Goal: Task Accomplishment & Management: Use online tool/utility

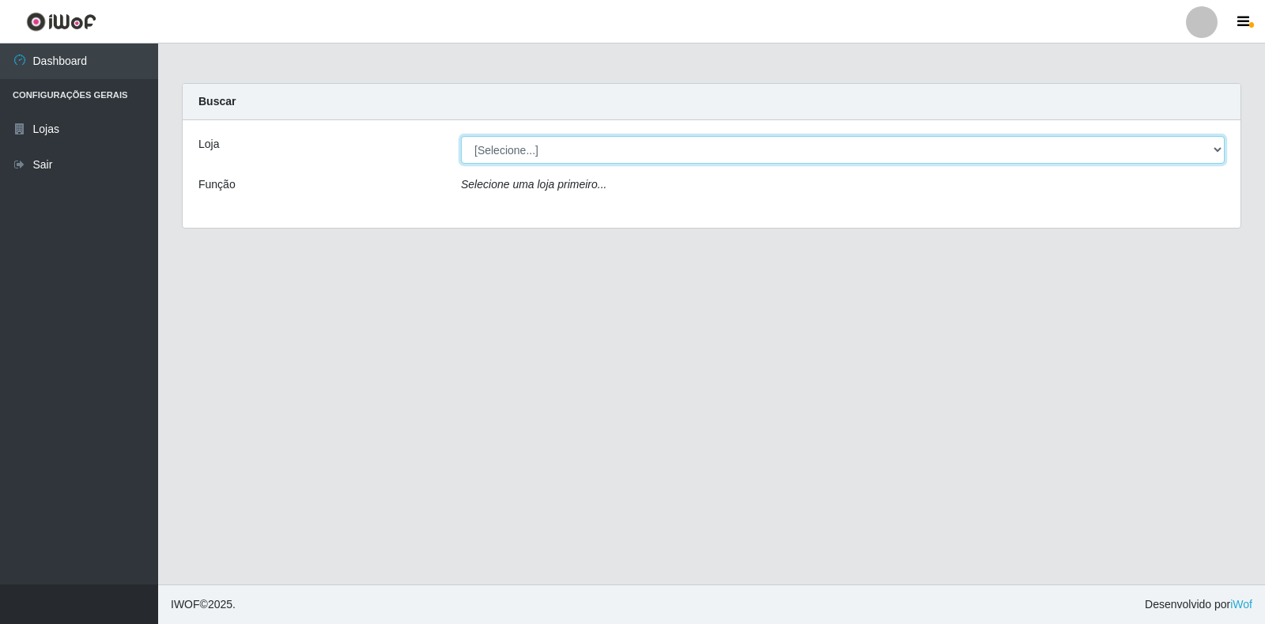
click at [1203, 146] on select "[Selecione...] Extrabom - Loja 18 Goiabeiras" at bounding box center [843, 150] width 764 height 28
select select "501"
click at [461, 136] on select "[Selecione...] Extrabom - Loja 18 Goiabeiras" at bounding box center [843, 150] width 764 height 28
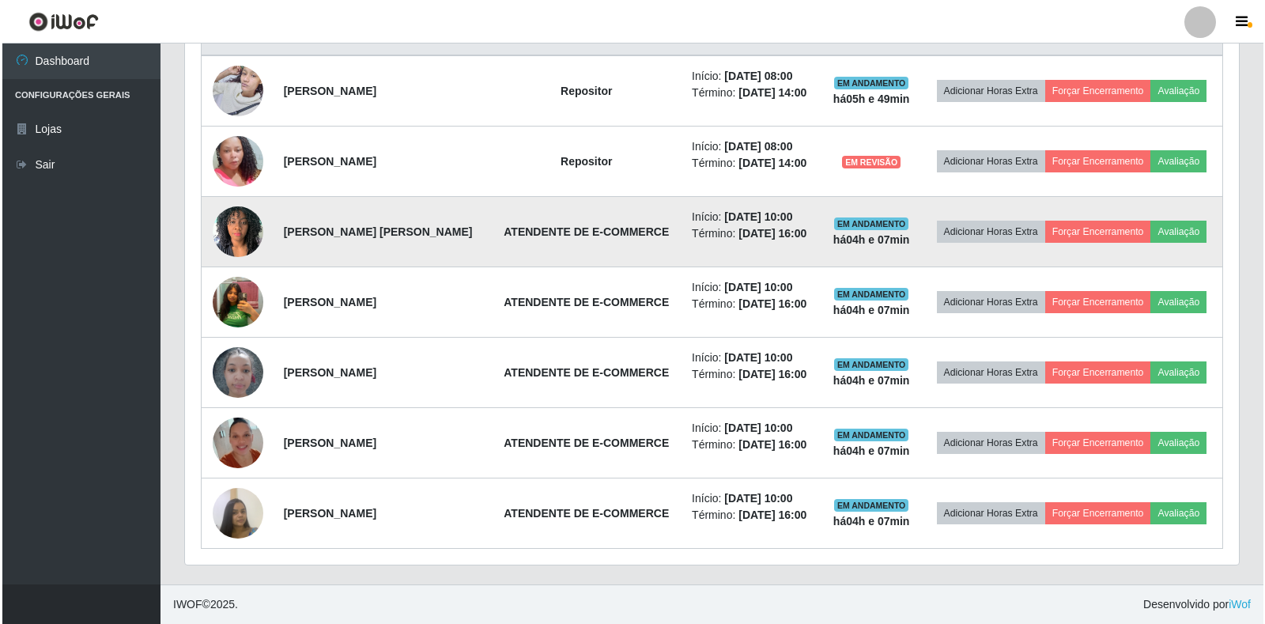
scroll to position [562, 0]
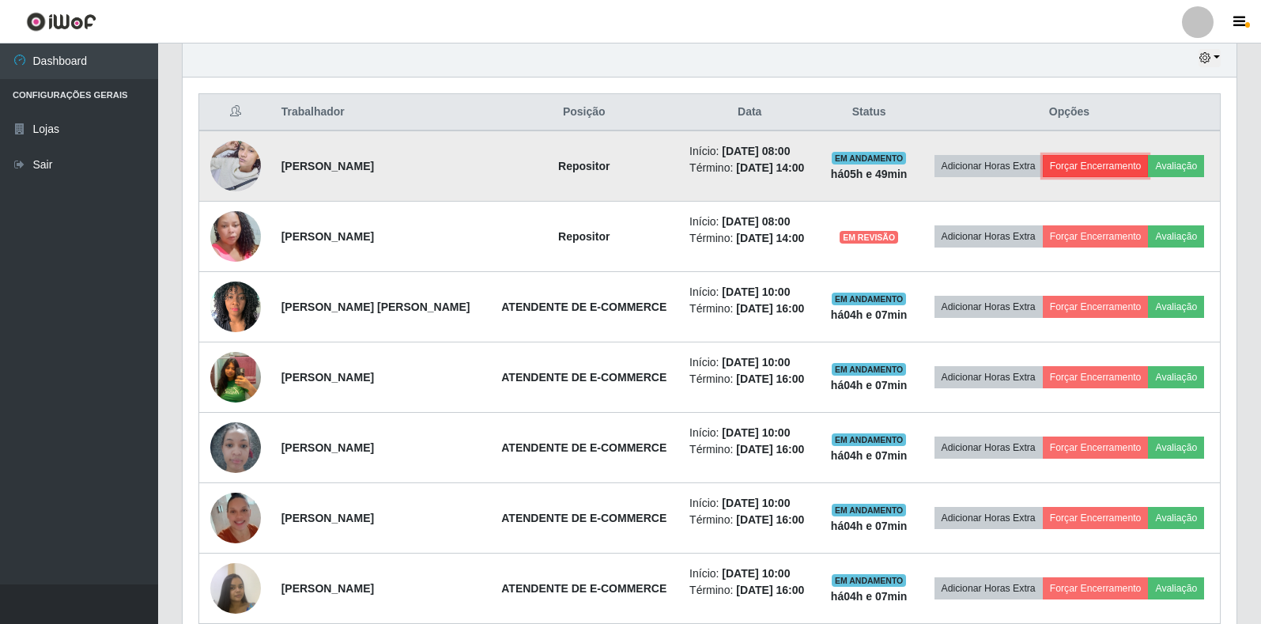
click at [1149, 157] on button "Forçar Encerramento" at bounding box center [1096, 166] width 106 height 22
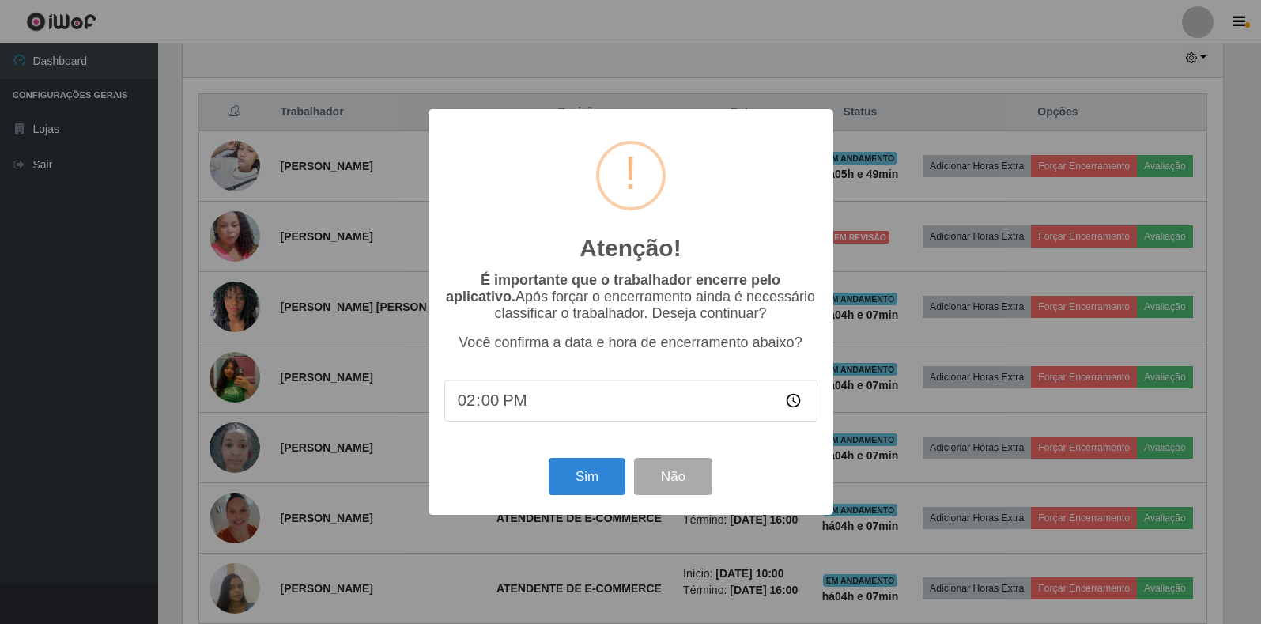
scroll to position [328, 1044]
click at [555, 466] on button "Sim" at bounding box center [588, 476] width 77 height 37
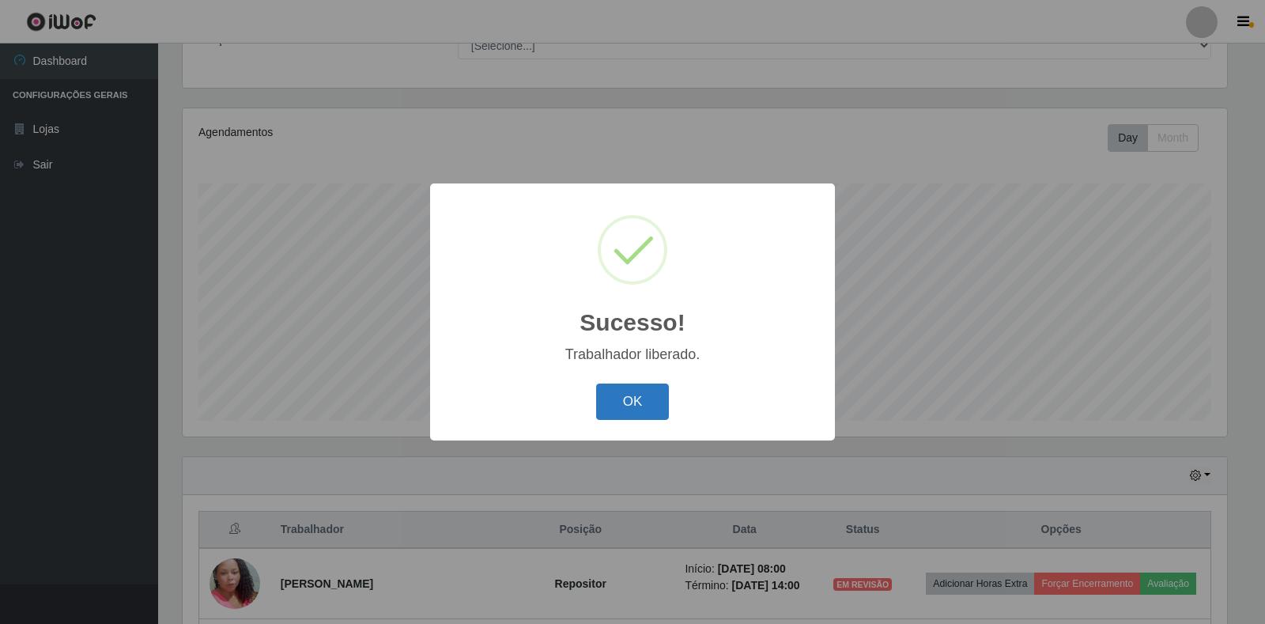
click at [637, 409] on button "OK" at bounding box center [633, 401] width 74 height 37
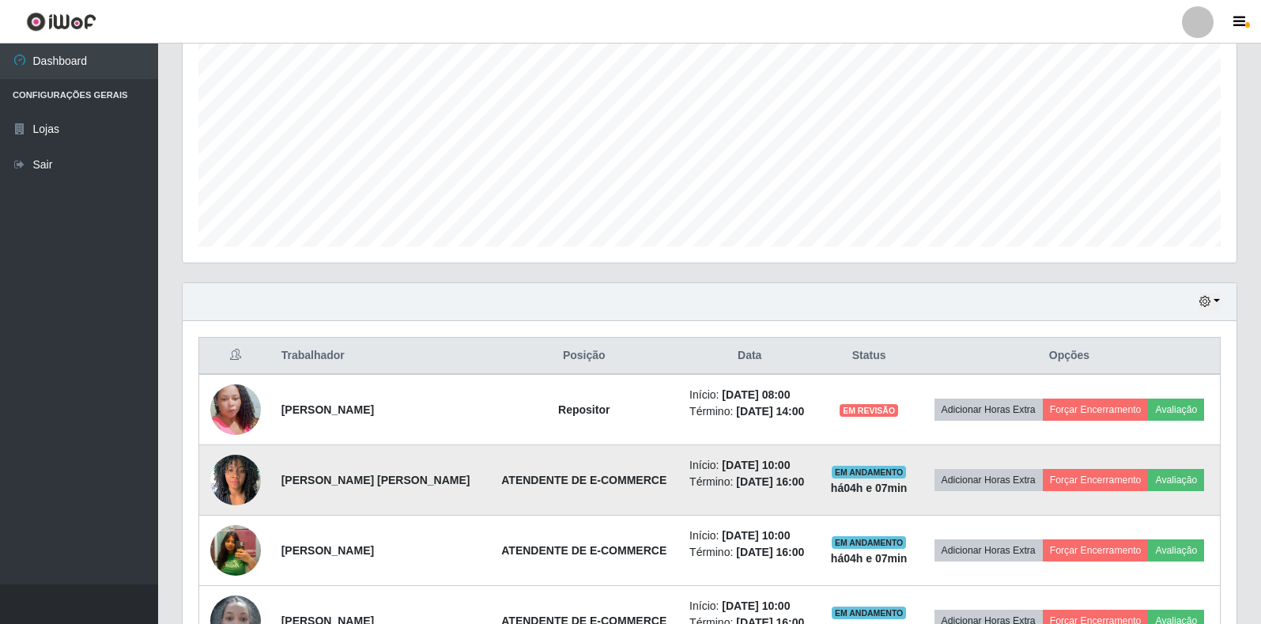
scroll to position [540, 0]
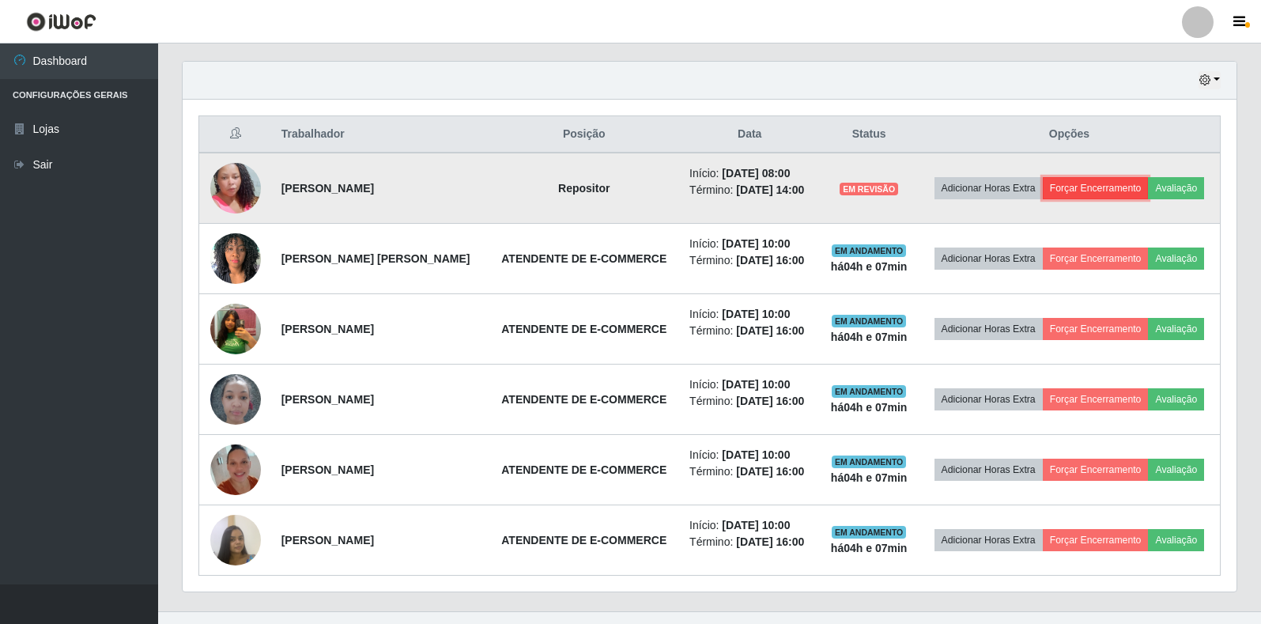
click at [1149, 183] on button "Forçar Encerramento" at bounding box center [1096, 188] width 106 height 22
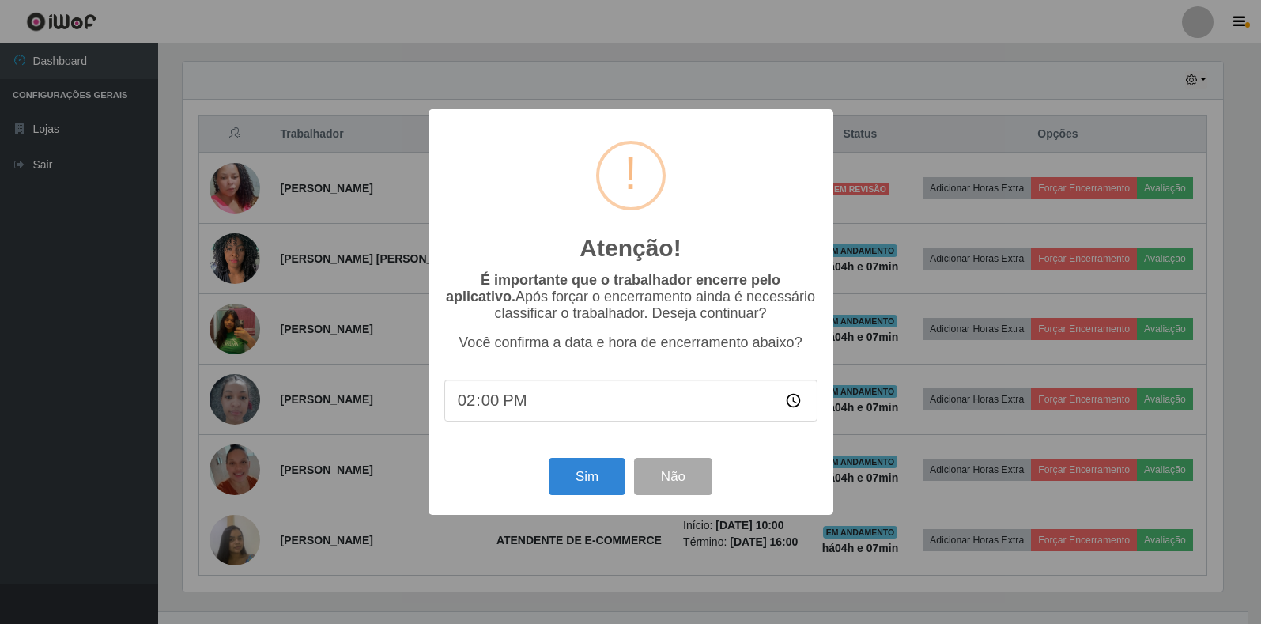
scroll to position [328, 1044]
click at [579, 490] on button "Sim" at bounding box center [588, 476] width 77 height 37
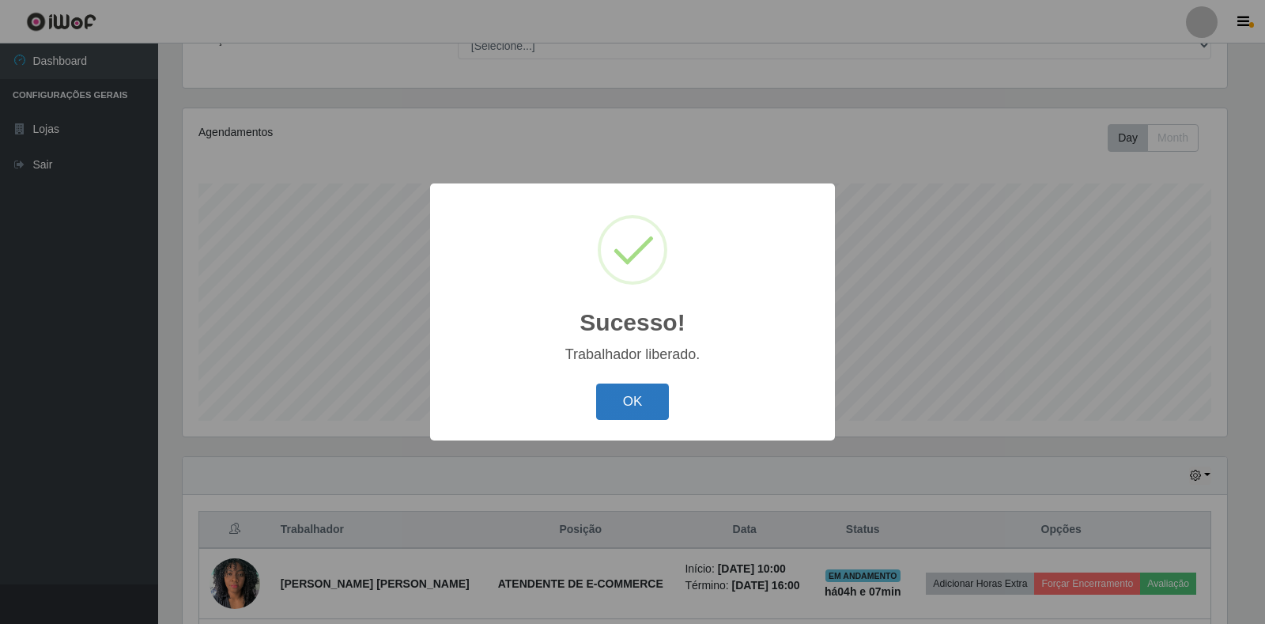
click at [632, 398] on button "OK" at bounding box center [633, 401] width 74 height 37
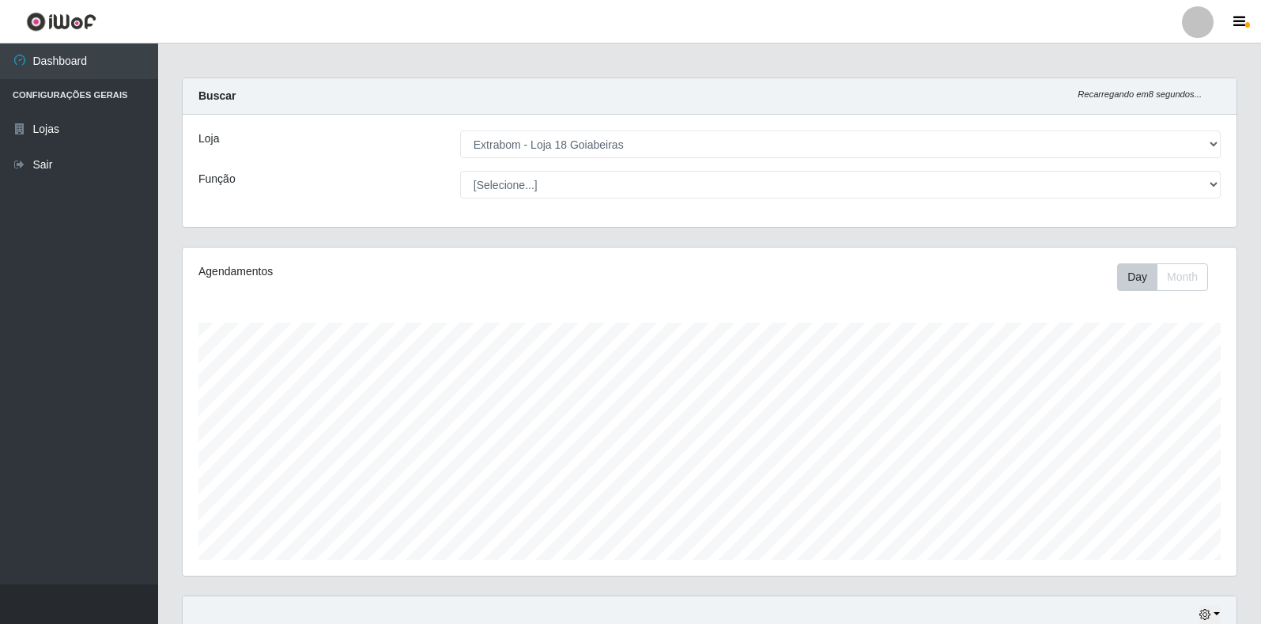
scroll to position [0, 0]
